Goal: Transaction & Acquisition: Purchase product/service

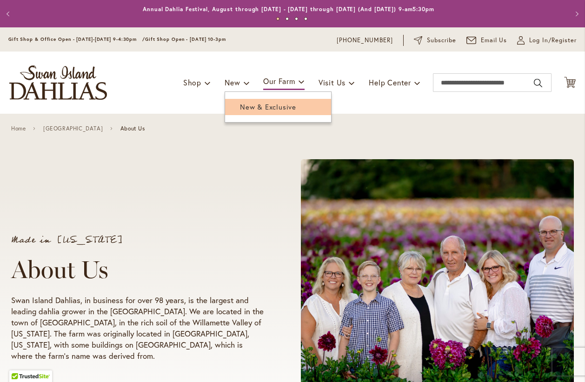
click at [240, 104] on span "New & Exclusive" at bounding box center [268, 106] width 56 height 9
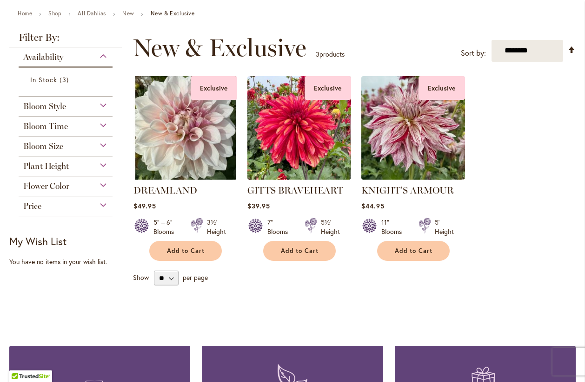
scroll to position [106, 0]
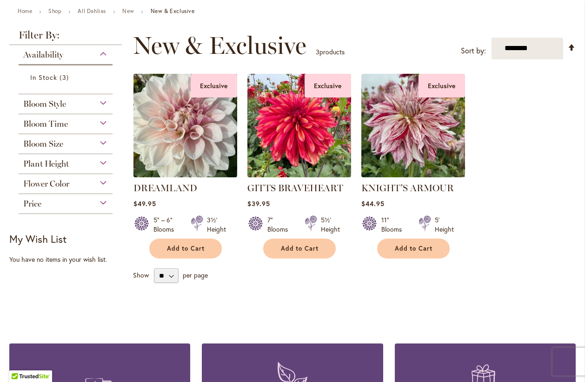
click at [181, 121] on img at bounding box center [185, 125] width 109 height 109
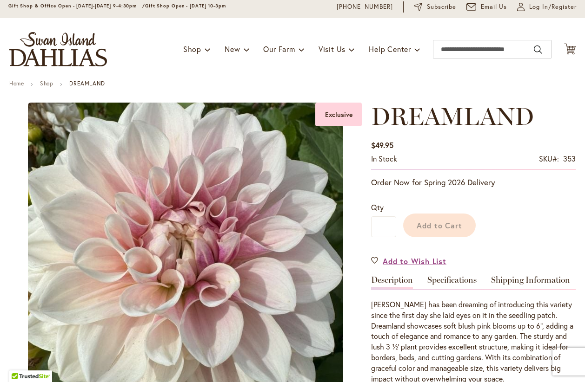
scroll to position [124, 0]
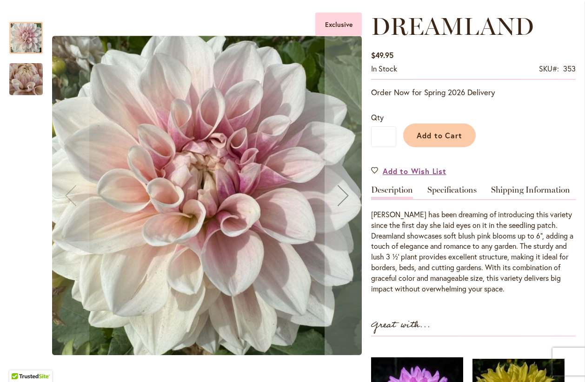
click at [22, 82] on img "DREAMLAND" at bounding box center [26, 79] width 67 height 50
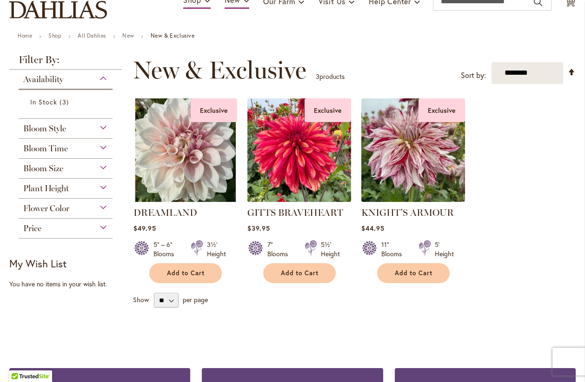
scroll to position [53, 0]
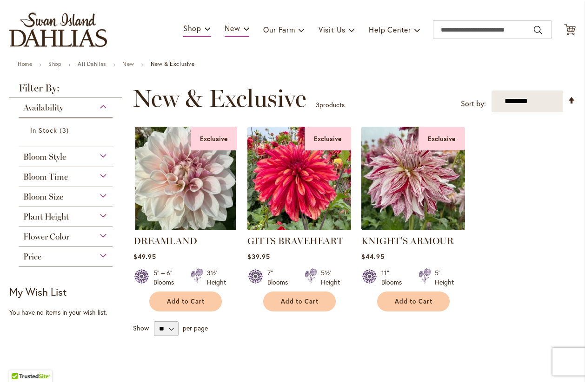
click at [290, 179] on img at bounding box center [298, 178] width 109 height 109
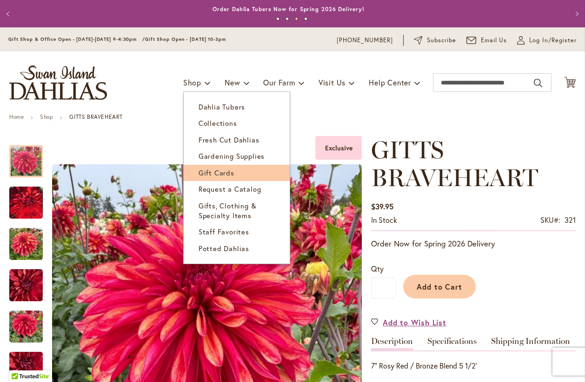
click at [212, 173] on link "Gift Cards" at bounding box center [237, 173] width 106 height 16
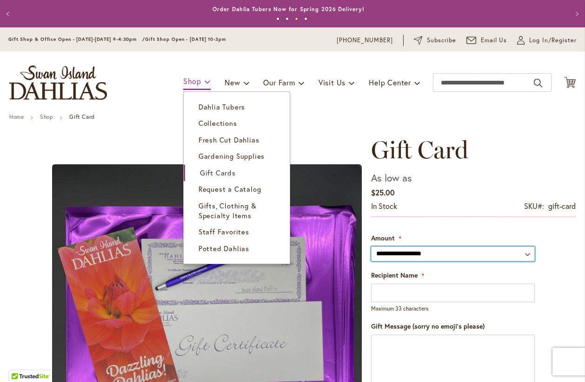
drag, startPoint x: 529, startPoint y: 253, endPoint x: 184, endPoint y: 81, distance: 385.0
click at [184, 80] on span "Shop" at bounding box center [192, 81] width 18 height 10
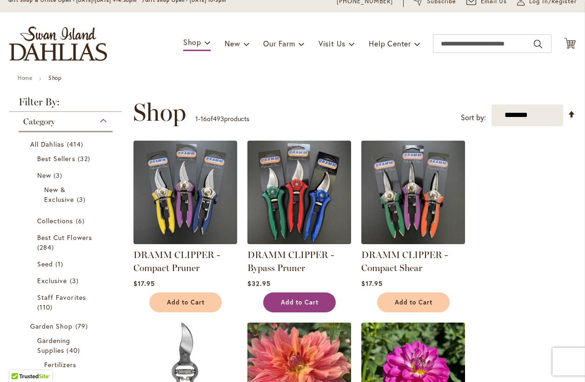
scroll to position [53, 0]
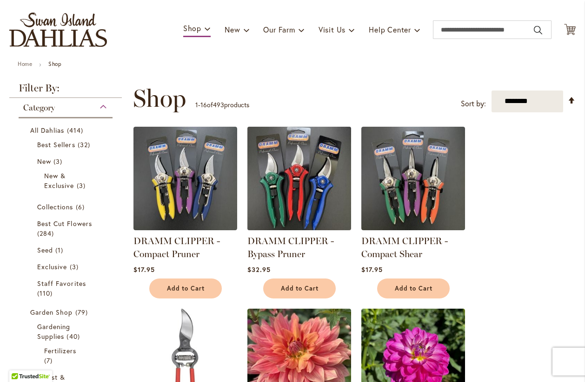
click at [298, 203] on img at bounding box center [298, 178] width 109 height 109
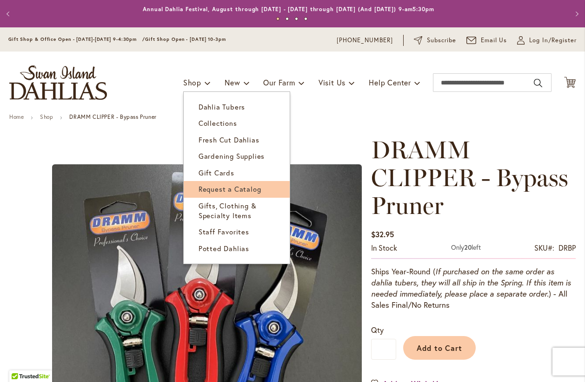
click at [232, 190] on span "Request a Catalog" at bounding box center [229, 188] width 63 height 9
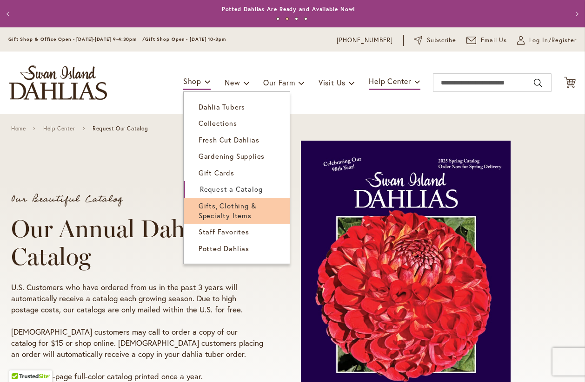
click at [213, 209] on span "Gifts, Clothing & Specialty Items" at bounding box center [227, 210] width 58 height 19
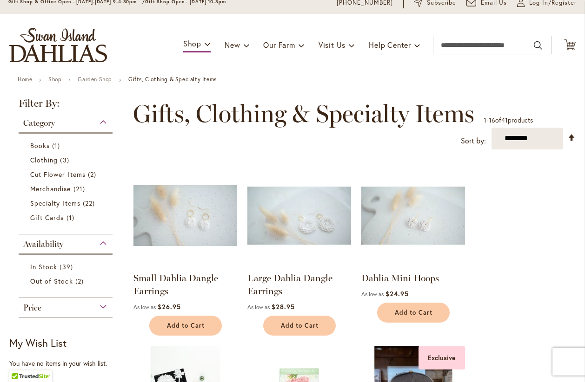
scroll to position [53, 0]
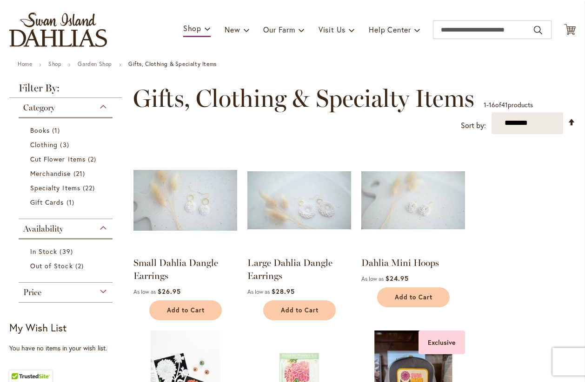
click at [190, 214] on img at bounding box center [185, 200] width 109 height 109
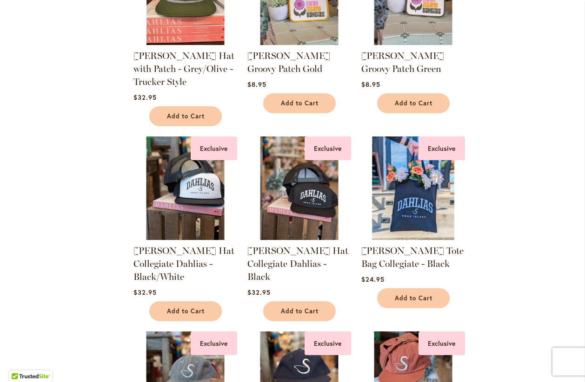
scroll to position [653, 0]
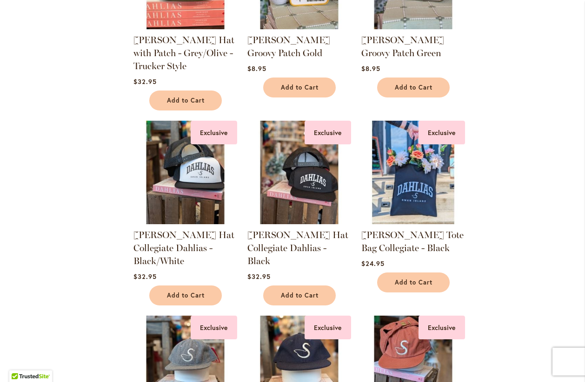
click at [394, 200] on img at bounding box center [412, 172] width 109 height 109
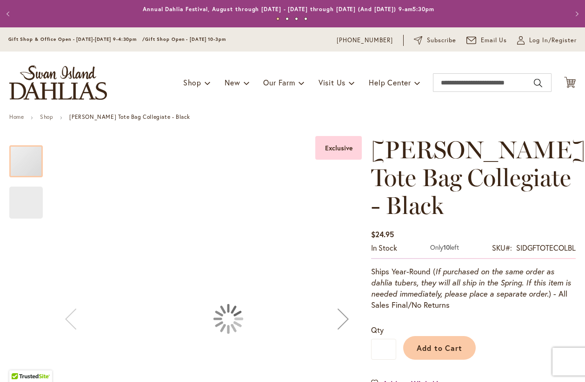
scroll to position [53, 0]
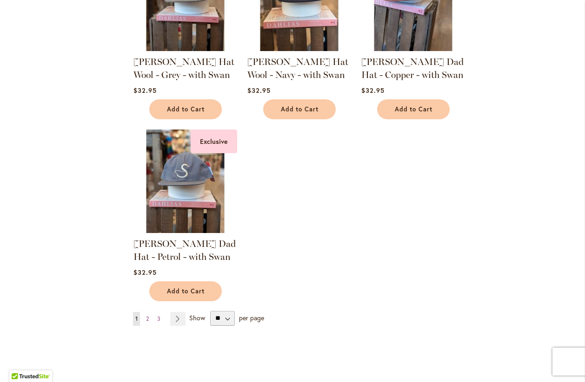
scroll to position [1095, 0]
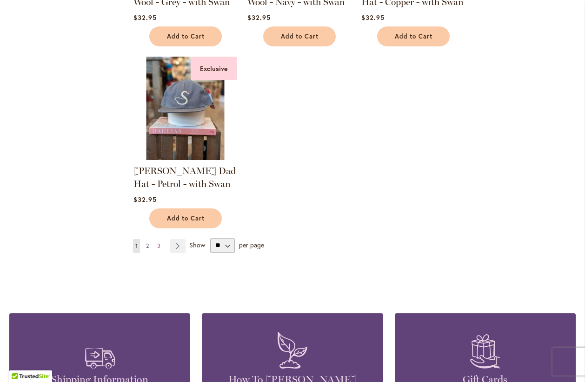
click at [146, 244] on span "2" at bounding box center [147, 246] width 3 height 7
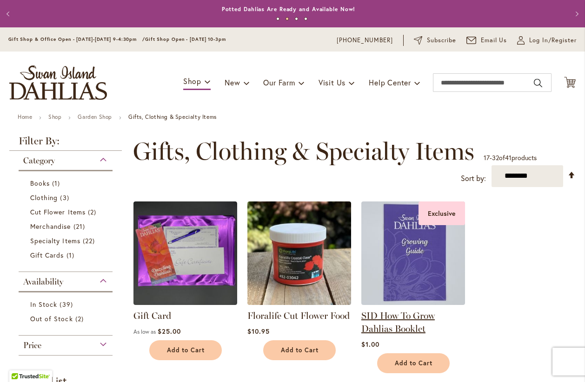
click at [407, 318] on link "SID How To Grow Dahlias Booklet" at bounding box center [397, 322] width 73 height 24
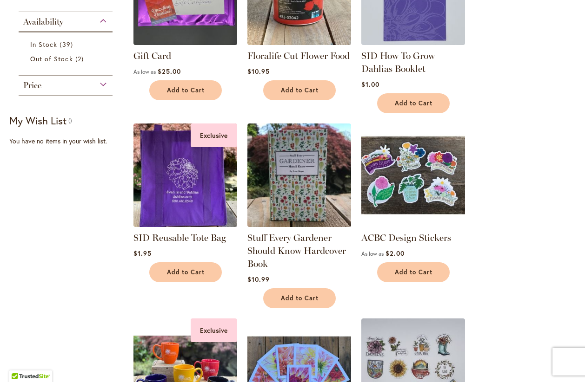
scroll to position [245, 0]
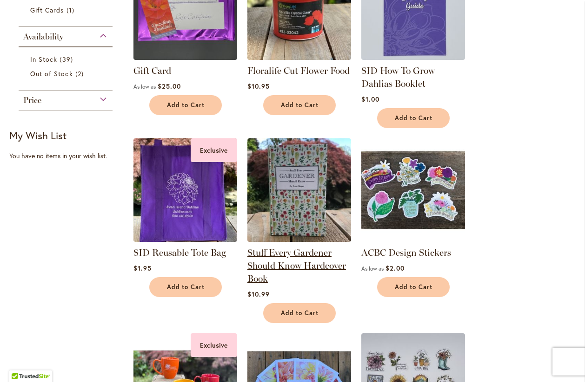
click at [284, 254] on link "Stuff Every Gardener Should Know Hardcover Book" at bounding box center [296, 265] width 99 height 37
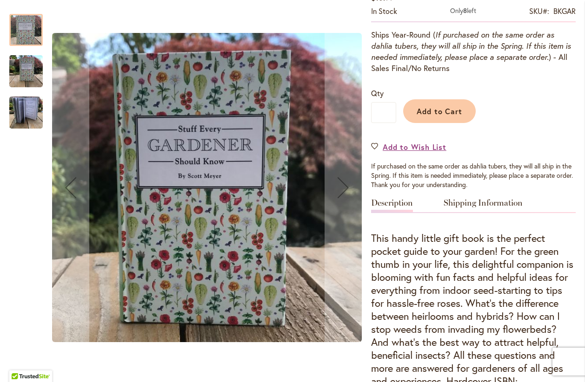
scroll to position [318, 0]
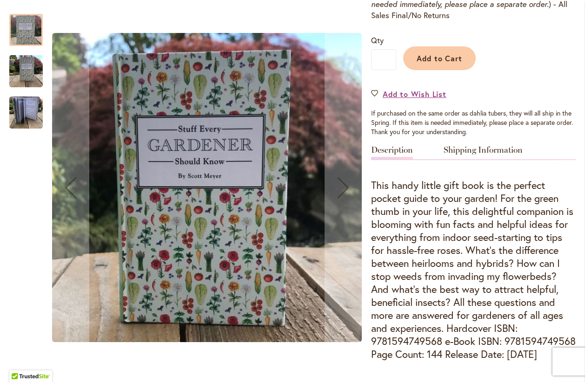
click at [25, 107] on img "Stuff Every Gardener Should Know Hardcover Book" at bounding box center [25, 113] width 33 height 45
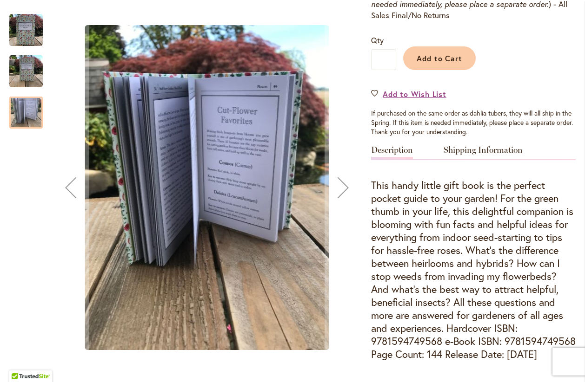
click at [205, 195] on img "Stuff Every Gardener Should Know Hardcover Book" at bounding box center [207, 187] width 244 height 325
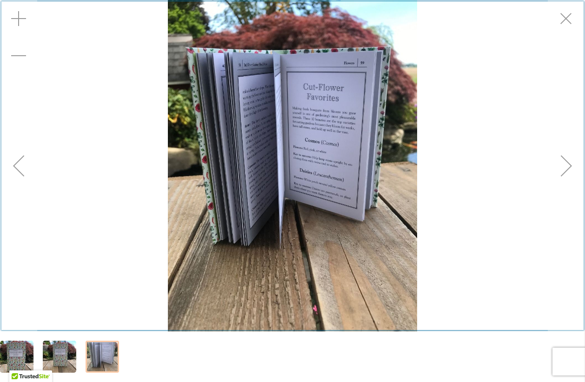
click at [562, 20] on div "Exit fullscreen" at bounding box center [565, 18] width 37 height 37
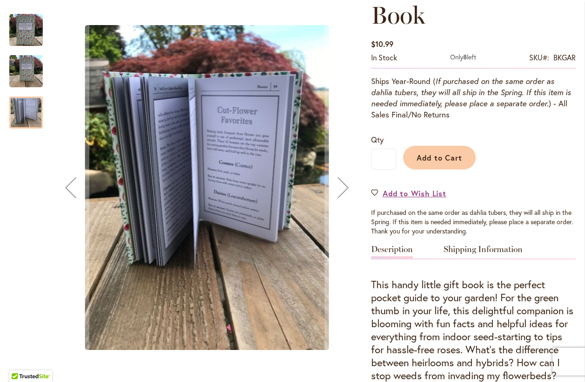
scroll to position [159, 0]
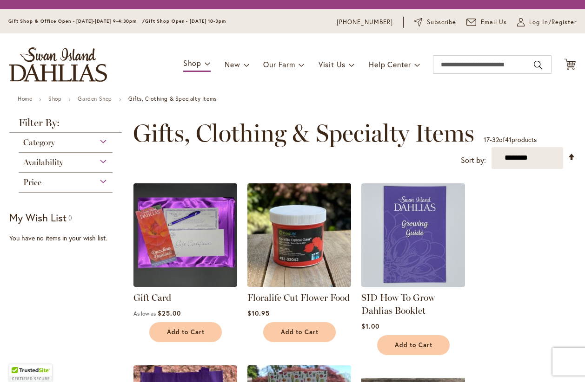
scroll to position [245, 0]
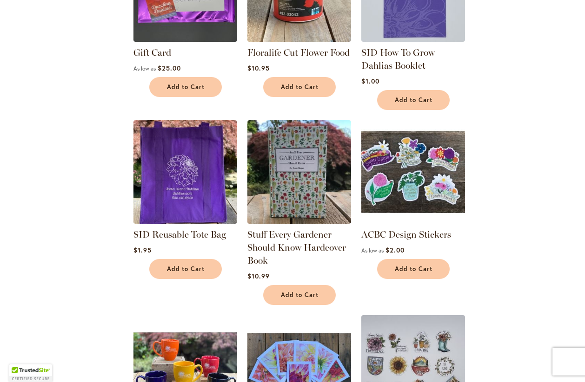
click at [411, 188] on img at bounding box center [412, 172] width 109 height 109
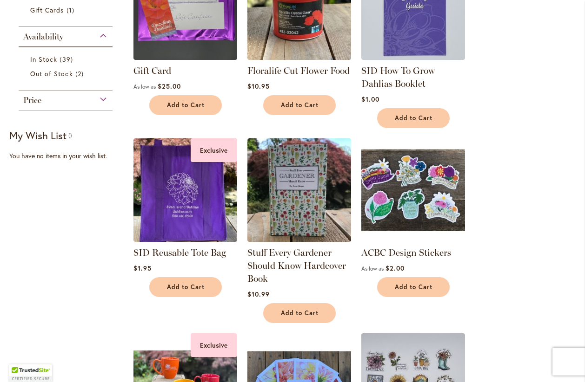
scroll to position [217, 0]
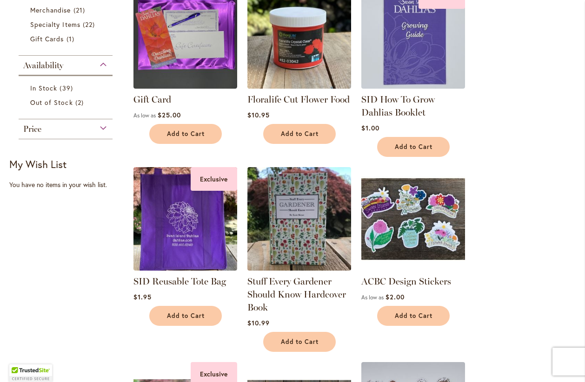
click at [411, 213] on img at bounding box center [412, 218] width 109 height 109
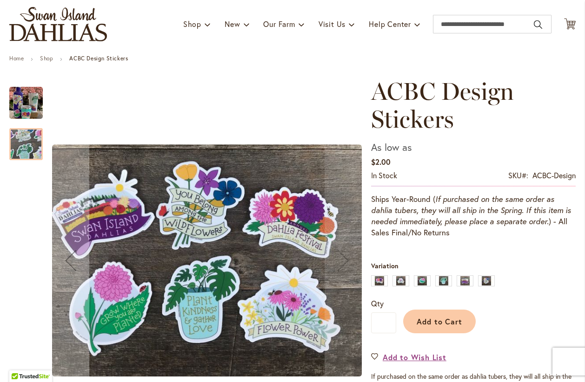
scroll to position [106, 0]
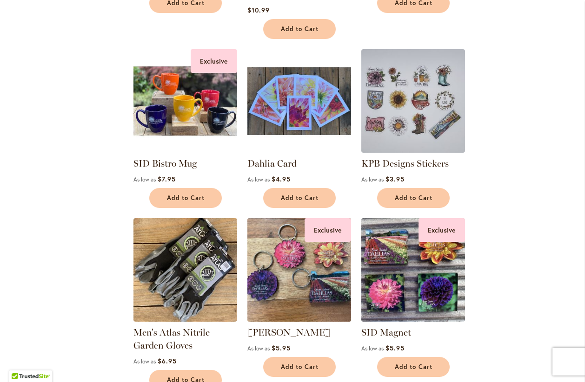
scroll to position [534, 0]
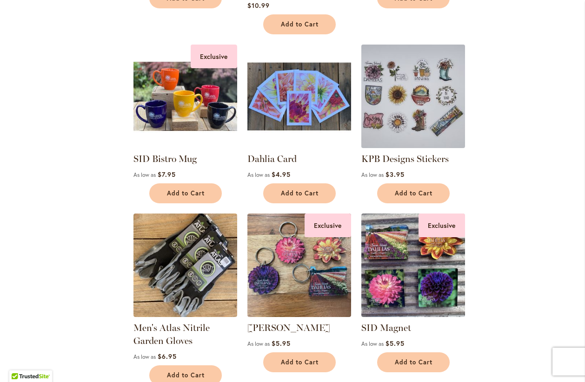
click at [411, 101] on img at bounding box center [412, 96] width 109 height 109
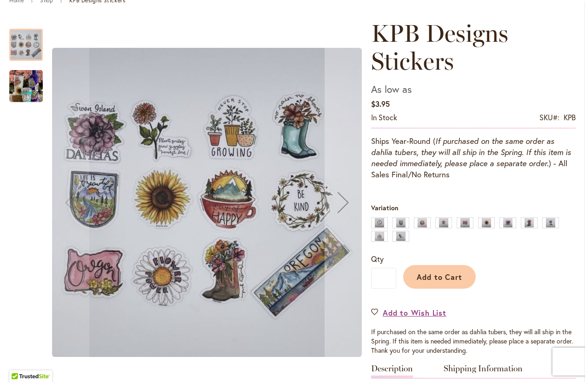
scroll to position [124, 0]
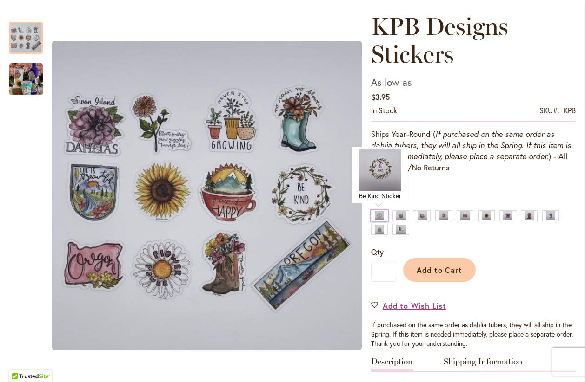
click at [377, 215] on div "Be Kind Sticker" at bounding box center [379, 215] width 17 height 11
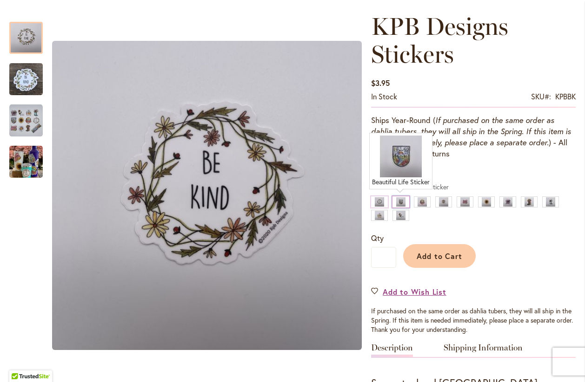
click at [398, 202] on div "Beautiful Life Sticker" at bounding box center [400, 202] width 17 height 11
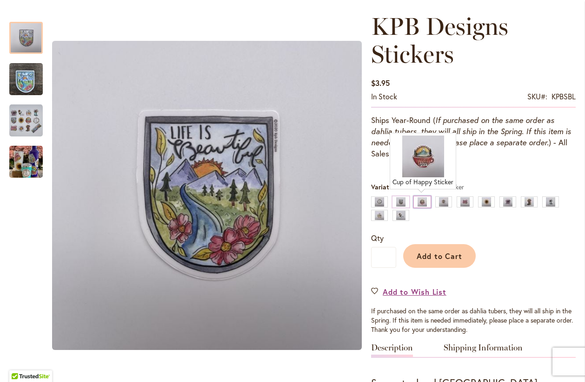
click at [421, 202] on div "Cup of Happy Sticker" at bounding box center [422, 202] width 17 height 11
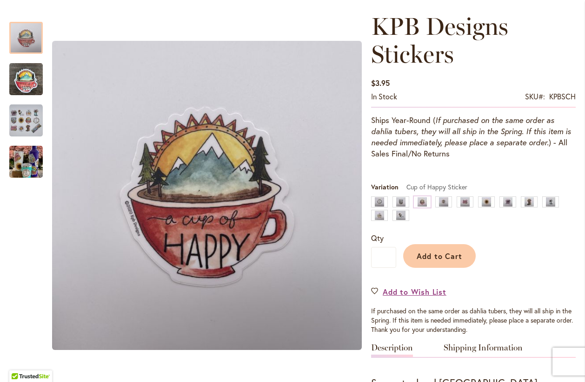
click at [447, 210] on div "Be Kind Sticker Beautiful Life Sticker Cup of Happy Sticker Flower Power Sticke…" at bounding box center [473, 210] width 204 height 27
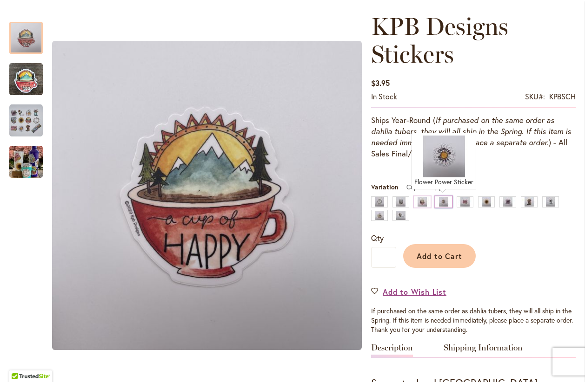
click at [441, 204] on div "Flower Power Sticker" at bounding box center [443, 202] width 17 height 11
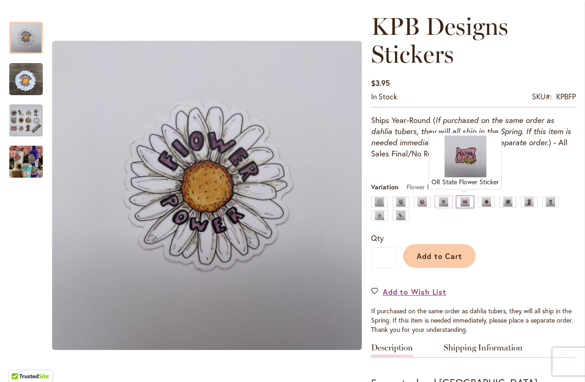
click at [464, 200] on div "OR State Flower Sticker" at bounding box center [464, 202] width 17 height 11
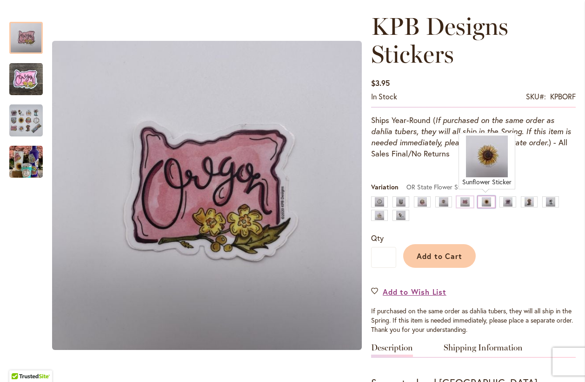
click at [488, 203] on div "Sunflower Sticker" at bounding box center [486, 202] width 17 height 11
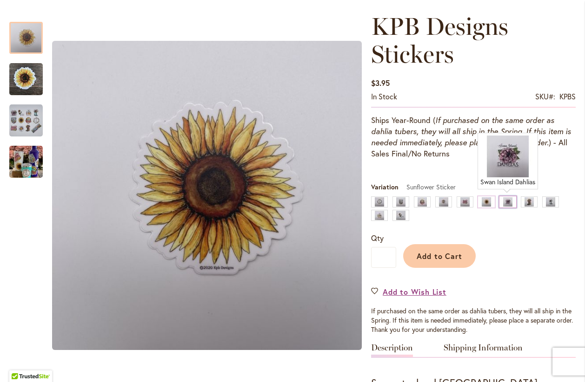
click at [506, 203] on div "Swan Island Dahlias" at bounding box center [507, 202] width 17 height 11
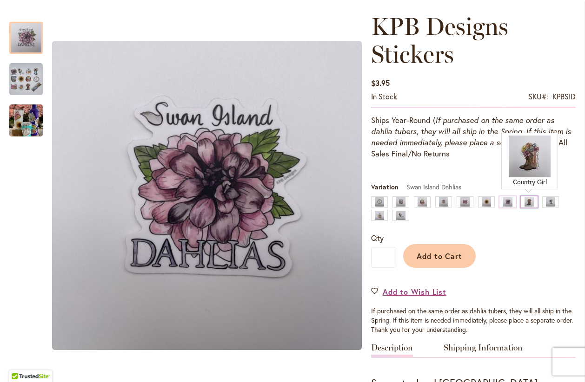
click at [531, 201] on div "Country Girl" at bounding box center [528, 202] width 17 height 11
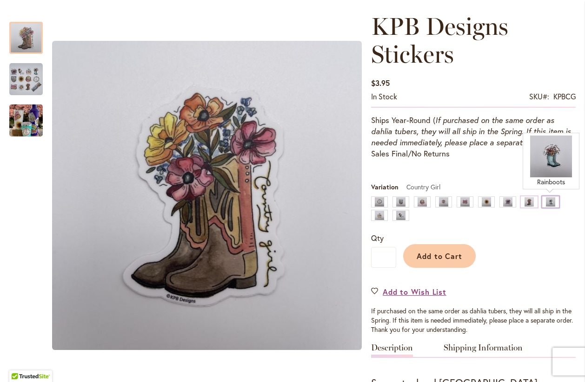
click at [552, 204] on div "Rainboots" at bounding box center [550, 202] width 17 height 11
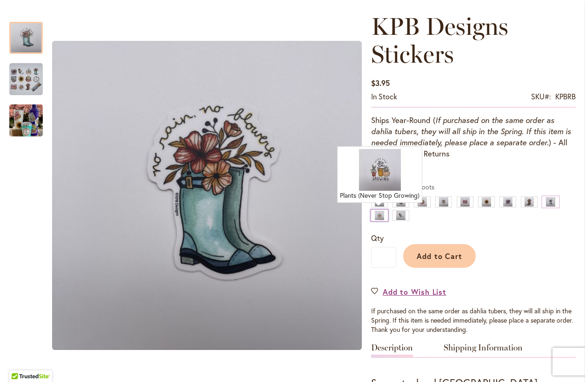
click at [381, 220] on div "Plants (Never Stop Growing)" at bounding box center [379, 215] width 17 height 11
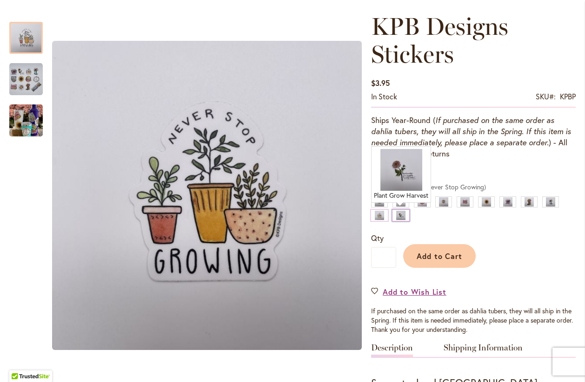
click at [401, 215] on div "Plant Grow Harvest" at bounding box center [400, 215] width 17 height 11
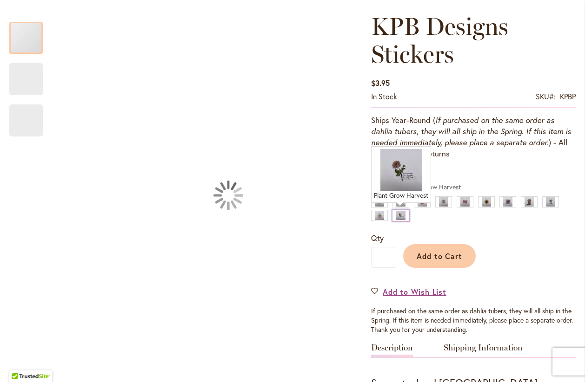
type input "****"
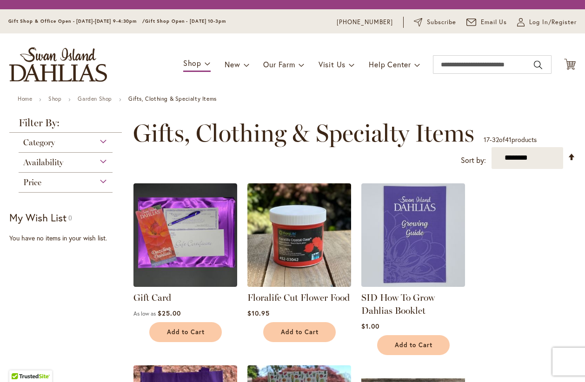
scroll to position [534, 0]
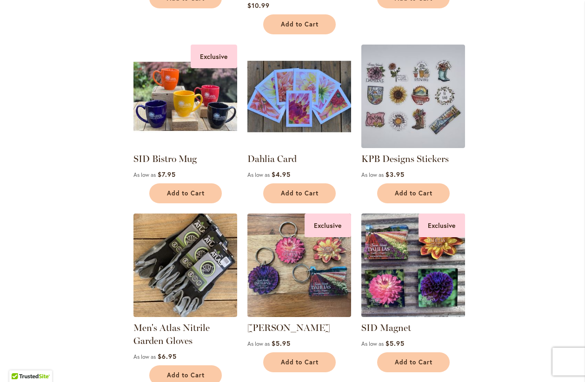
click at [302, 78] on img at bounding box center [298, 96] width 109 height 109
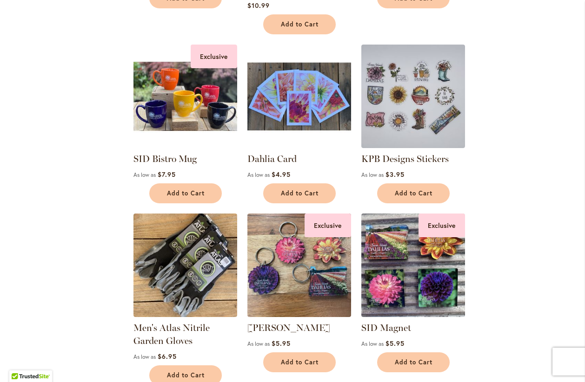
scroll to position [552, 0]
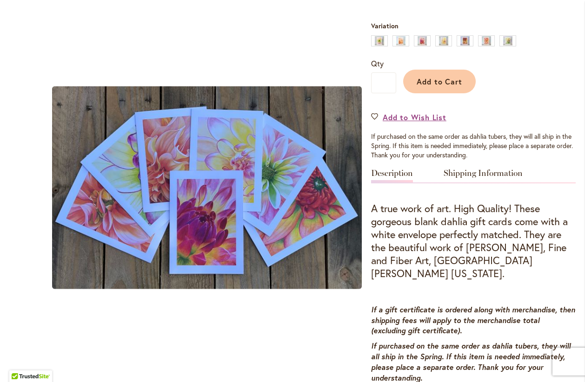
scroll to position [318, 0]
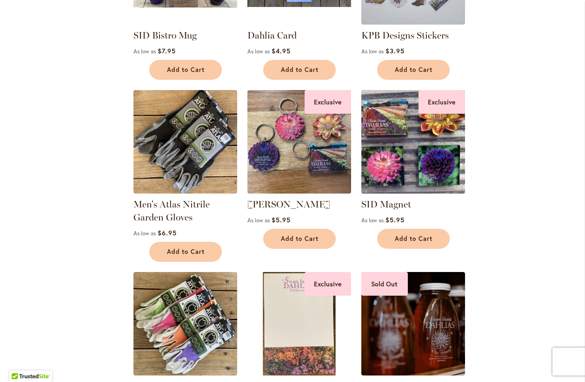
scroll to position [676, 0]
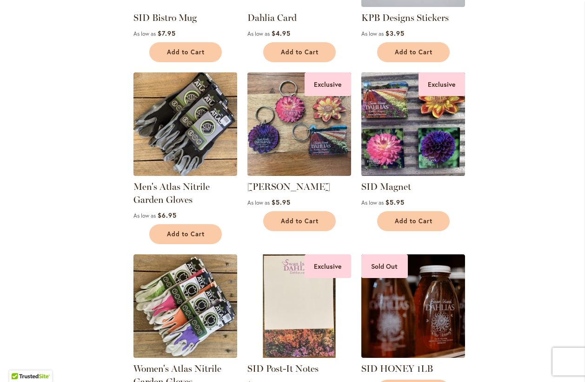
click at [413, 130] on img at bounding box center [412, 124] width 109 height 109
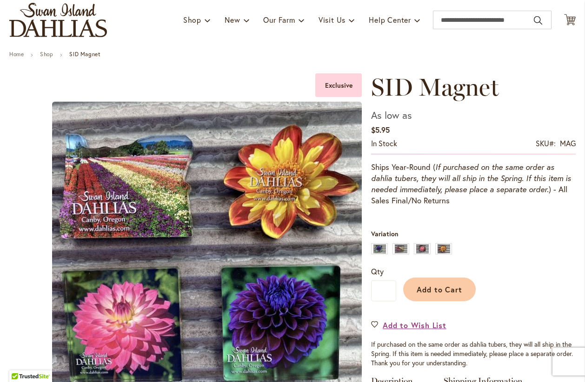
scroll to position [106, 0]
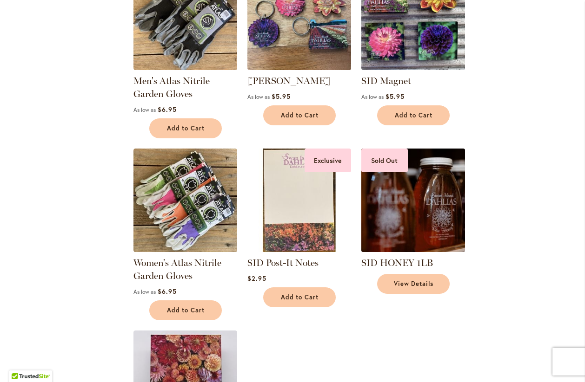
scroll to position [799, 0]
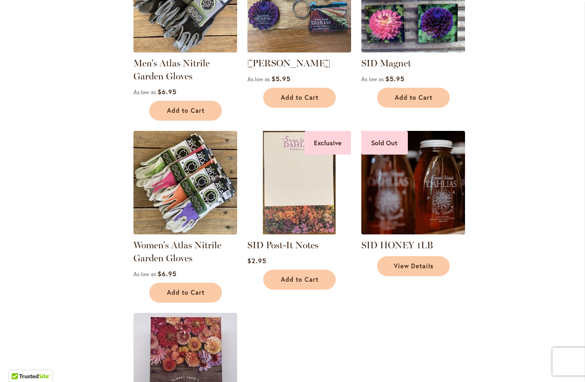
click at [414, 190] on img at bounding box center [412, 182] width 109 height 109
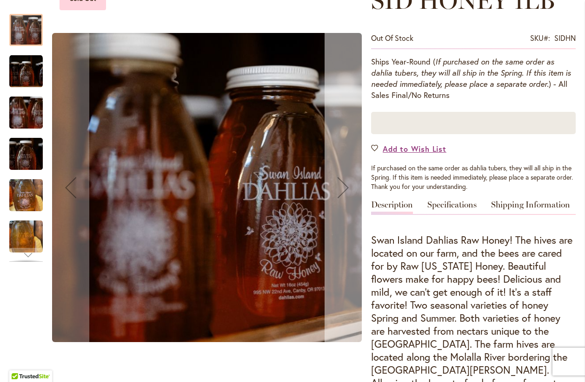
scroll to position [159, 0]
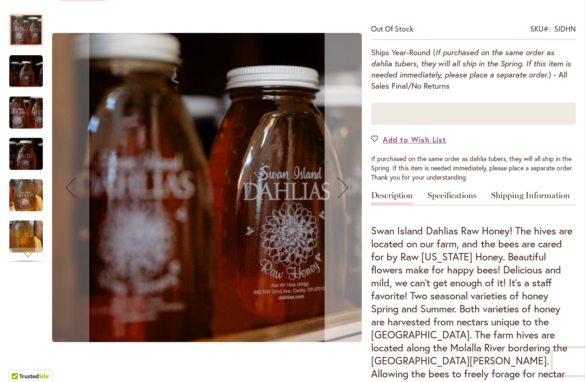
click at [345, 189] on div "Next" at bounding box center [342, 187] width 37 height 37
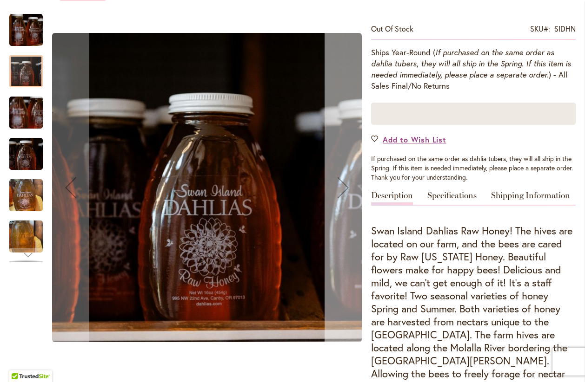
click at [345, 190] on div "Next" at bounding box center [342, 187] width 37 height 37
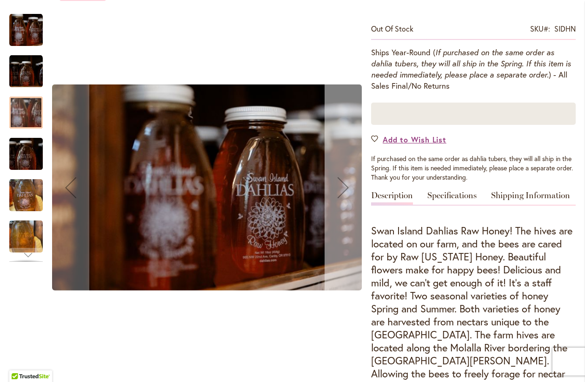
click at [345, 190] on div "Next" at bounding box center [342, 187] width 37 height 37
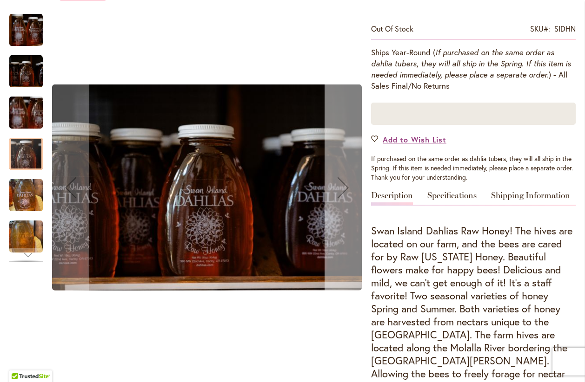
click at [345, 190] on div "Next" at bounding box center [342, 187] width 37 height 37
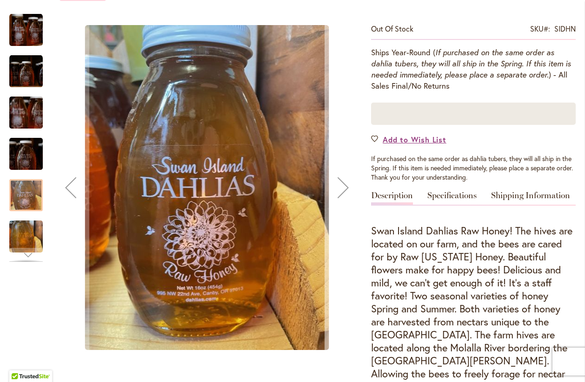
click at [344, 193] on div "Next" at bounding box center [342, 187] width 37 height 37
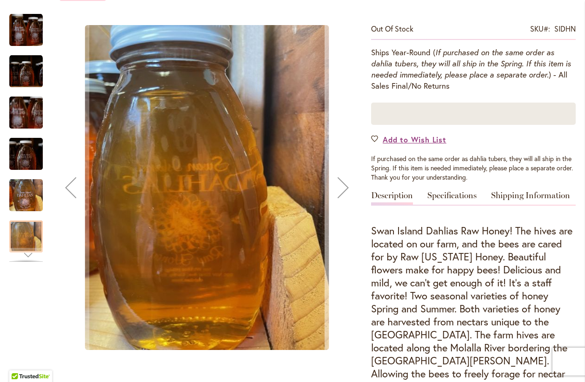
click at [344, 193] on div "Next" at bounding box center [342, 187] width 37 height 37
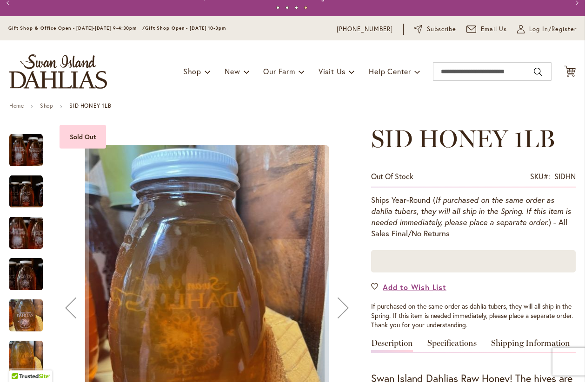
scroll to position [0, 0]
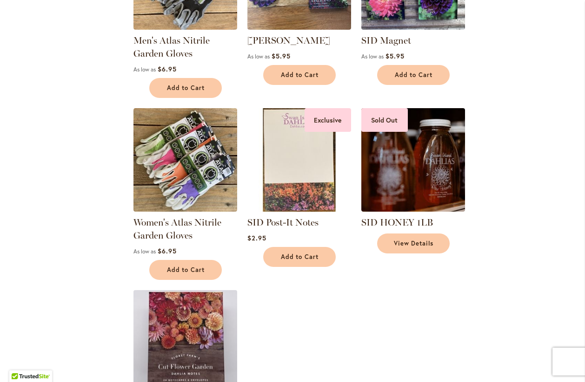
scroll to position [905, 0]
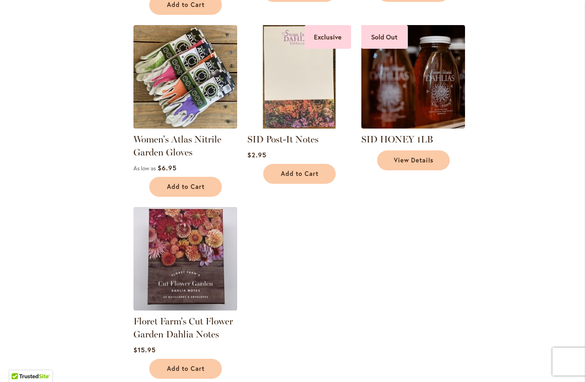
click at [186, 263] on img at bounding box center [185, 258] width 109 height 109
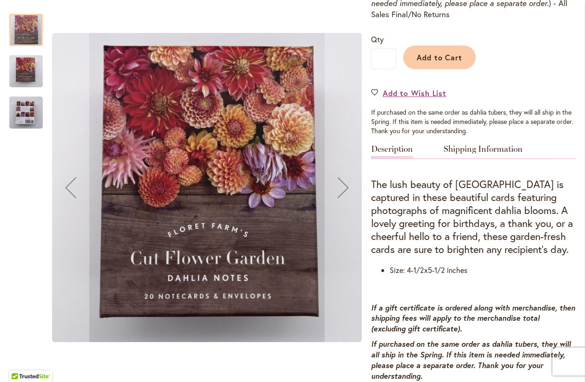
scroll to position [26, 0]
